Goal: Browse casually: Explore the website without a specific task or goal

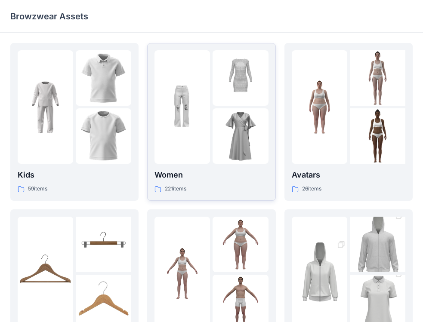
click at [239, 179] on p "Women" at bounding box center [212, 175] width 114 height 12
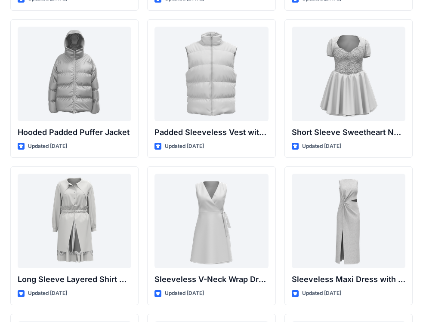
scroll to position [1033, 0]
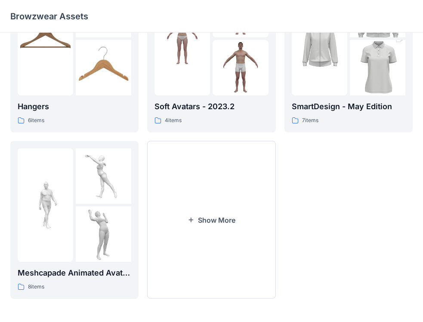
scroll to position [236, 0]
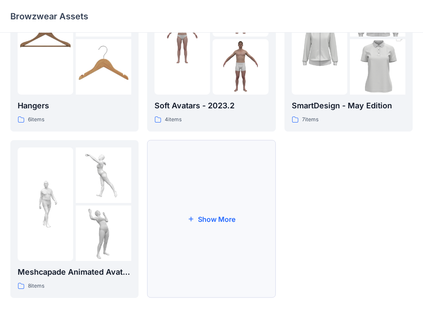
click at [228, 220] on button "Show More" at bounding box center [211, 219] width 128 height 158
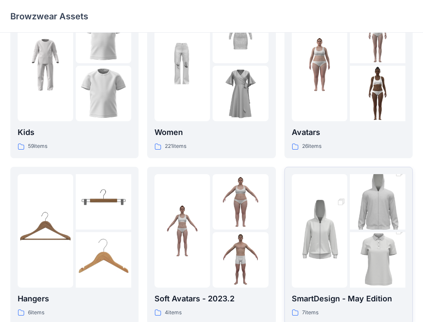
scroll to position [86, 0]
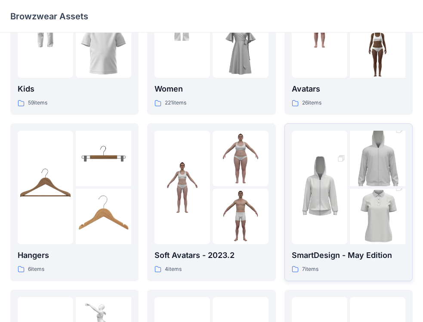
click at [375, 270] on div "7 items" at bounding box center [349, 269] width 114 height 9
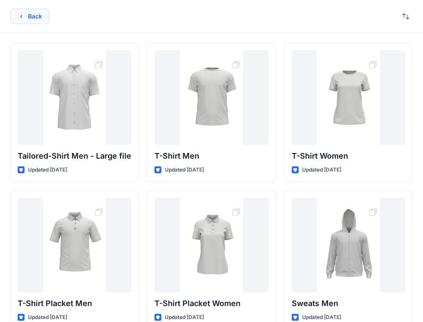
click at [12, 19] on button "Back" at bounding box center [29, 16] width 39 height 15
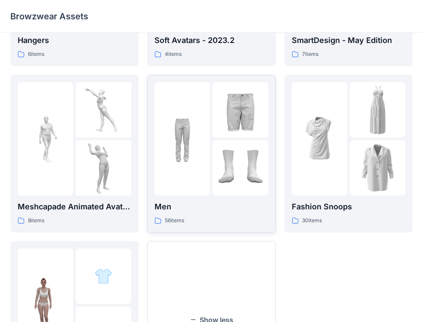
scroll to position [387, 0]
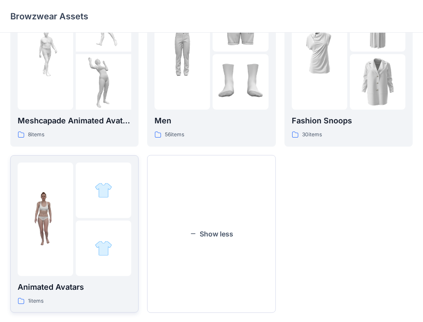
click at [106, 286] on p "Animated Avatars" at bounding box center [75, 288] width 114 height 12
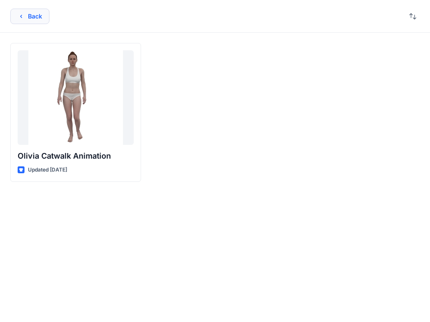
click at [34, 15] on button "Back" at bounding box center [29, 16] width 39 height 15
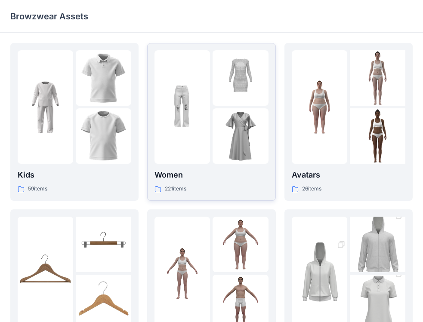
click at [240, 186] on div "221 items" at bounding box center [212, 189] width 114 height 9
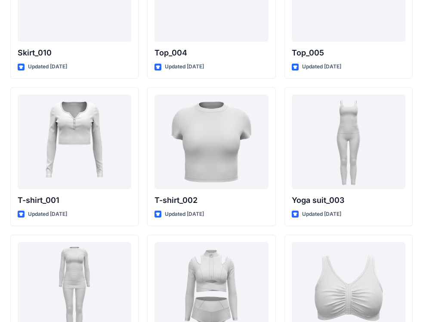
scroll to position [4516, 0]
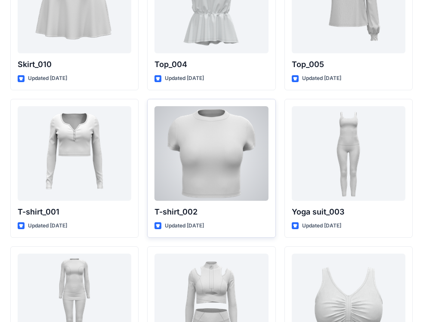
click at [224, 192] on div at bounding box center [212, 153] width 114 height 95
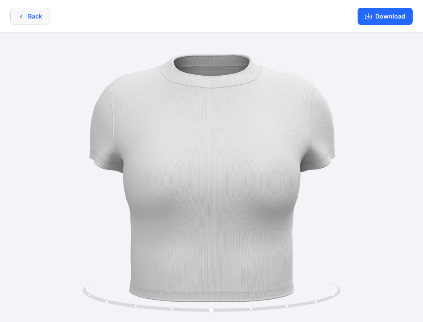
click at [36, 21] on button "Back" at bounding box center [29, 16] width 39 height 17
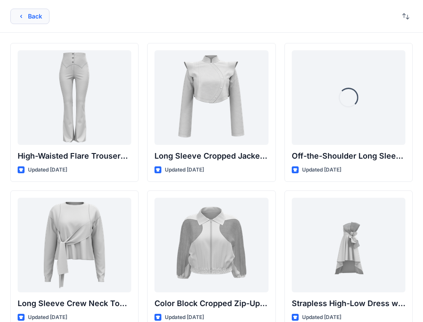
click at [24, 15] on icon "button" at bounding box center [21, 16] width 7 height 7
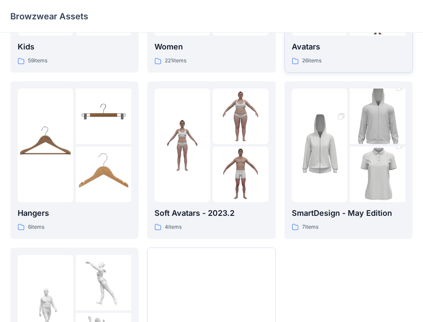
scroll to position [129, 0]
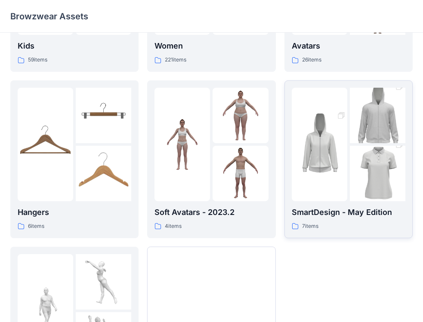
click at [350, 229] on div "7 items" at bounding box center [349, 226] width 114 height 9
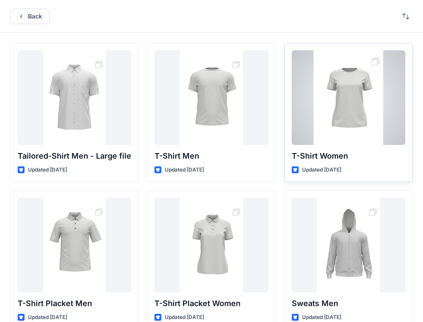
click at [374, 166] on div "Updated [DATE]" at bounding box center [349, 170] width 114 height 9
click at [367, 159] on p "T-Shirt Women" at bounding box center [349, 156] width 114 height 12
click at [349, 133] on div at bounding box center [349, 97] width 114 height 95
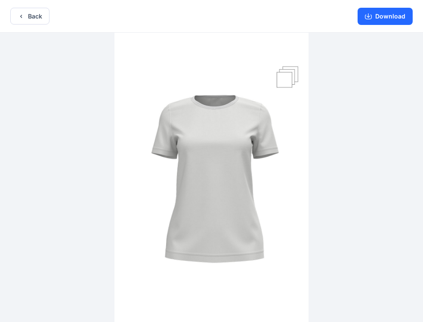
click at [295, 78] on img at bounding box center [212, 178] width 194 height 291
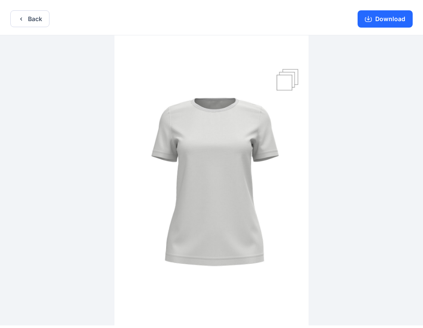
scroll to position [2, 0]
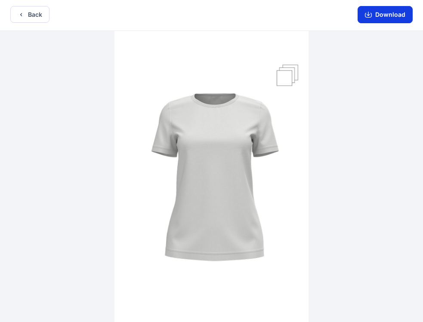
click at [381, 14] on button "Download" at bounding box center [385, 14] width 55 height 17
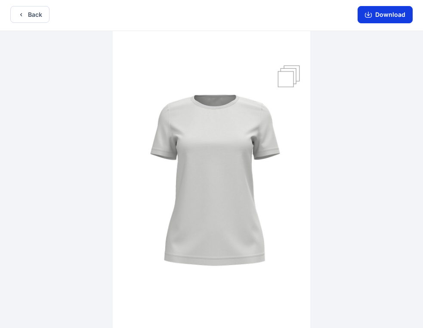
click at [372, 20] on button "Download" at bounding box center [385, 14] width 55 height 17
click at [294, 75] on img at bounding box center [212, 179] width 198 height 297
click at [23, 15] on icon "button" at bounding box center [21, 14] width 7 height 7
